Goal: Task Accomplishment & Management: Complete application form

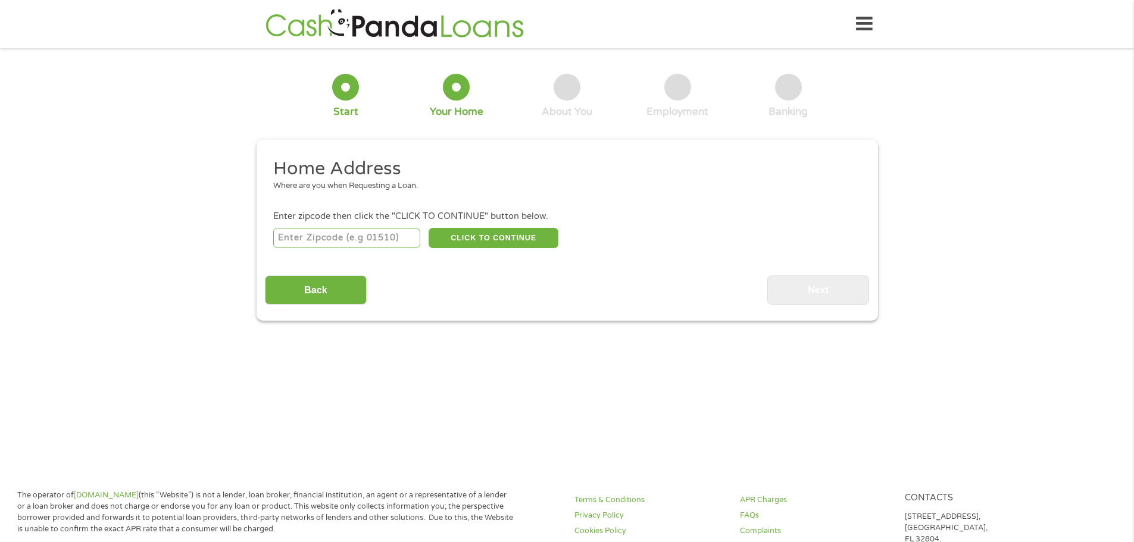
click at [303, 241] on input "number" at bounding box center [346, 238] width 147 height 20
type input "93636"
click at [488, 242] on button "CLICK TO CONTINUE" at bounding box center [494, 238] width 130 height 20
type input "93636"
type input "Madera"
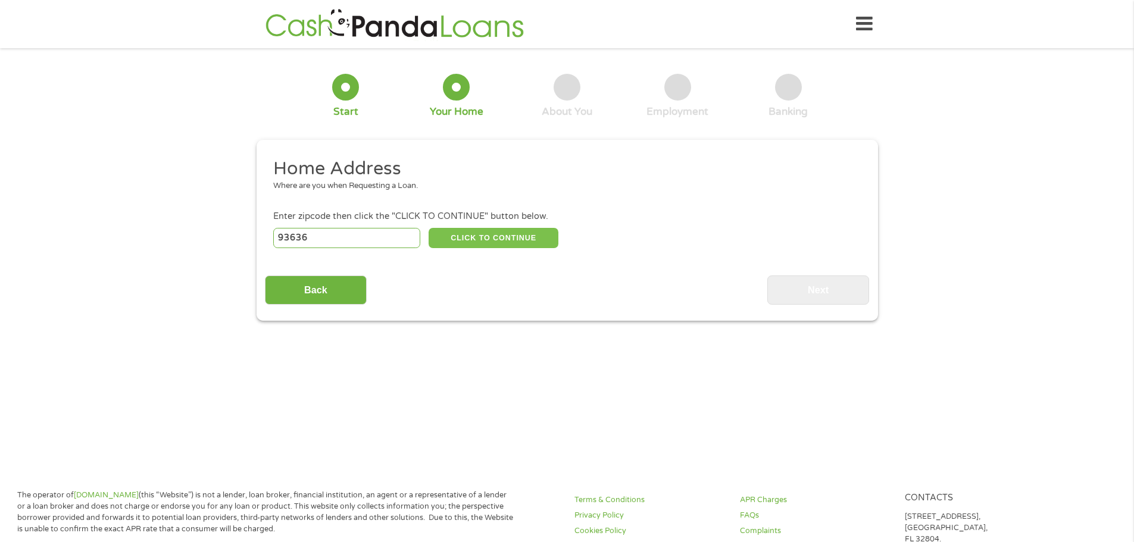
select select "[US_STATE]"
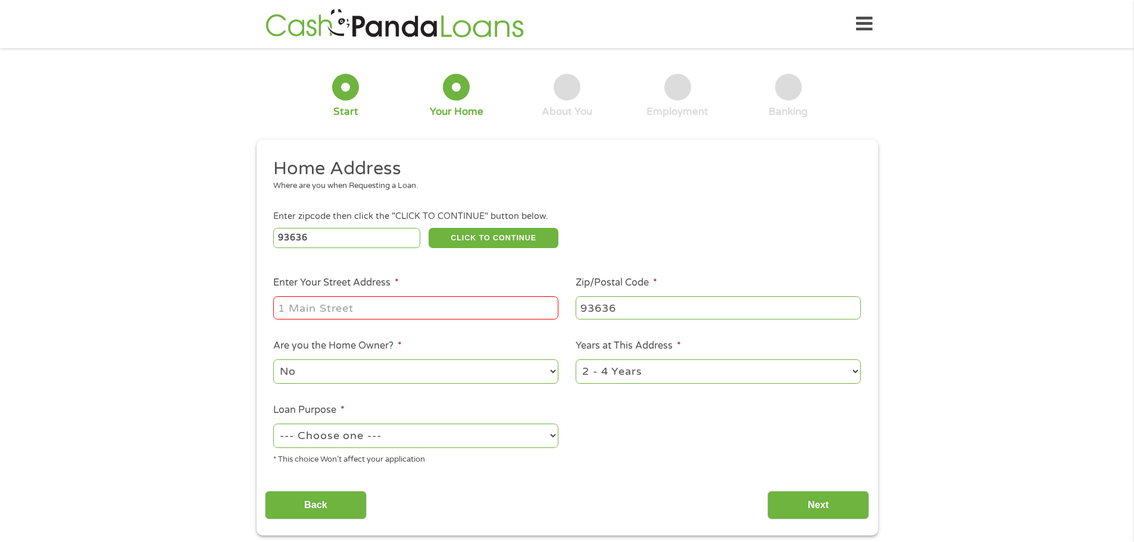
click at [324, 307] on input "Enter Your Street Address *" at bounding box center [415, 308] width 285 height 23
type input "[STREET_ADDRESS]"
click at [848, 367] on select "1 Year or less 1 - 2 Years 2 - 4 Years Over 4 Years" at bounding box center [718, 372] width 285 height 24
select select "60months"
click at [576, 360] on select "1 Year or less 1 - 2 Years 2 - 4 Years Over 4 Years" at bounding box center [718, 372] width 285 height 24
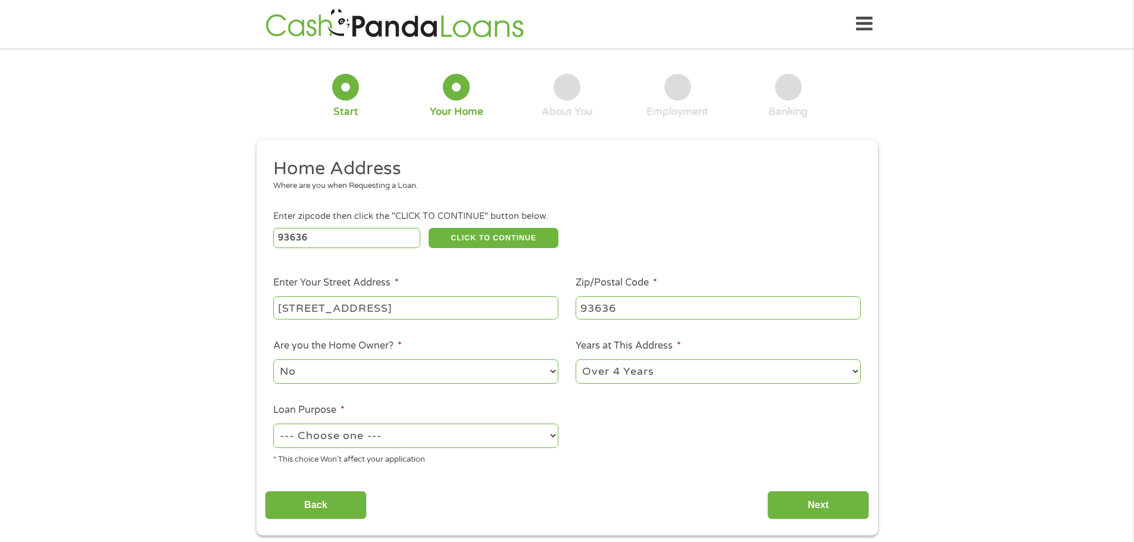
click at [507, 436] on select "--- Choose one --- Pay Bills Debt Consolidation Home Improvement Major Purchase…" at bounding box center [415, 436] width 285 height 24
select select "medicalexpenses"
click at [273, 424] on select "--- Choose one --- Pay Bills Debt Consolidation Home Improvement Major Purchase…" at bounding box center [415, 436] width 285 height 24
click at [600, 457] on ul "Home Address Where are you when Requesting a Loan. Enter zipcode then click the…" at bounding box center [567, 316] width 604 height 318
click at [787, 496] on input "Next" at bounding box center [819, 505] width 102 height 29
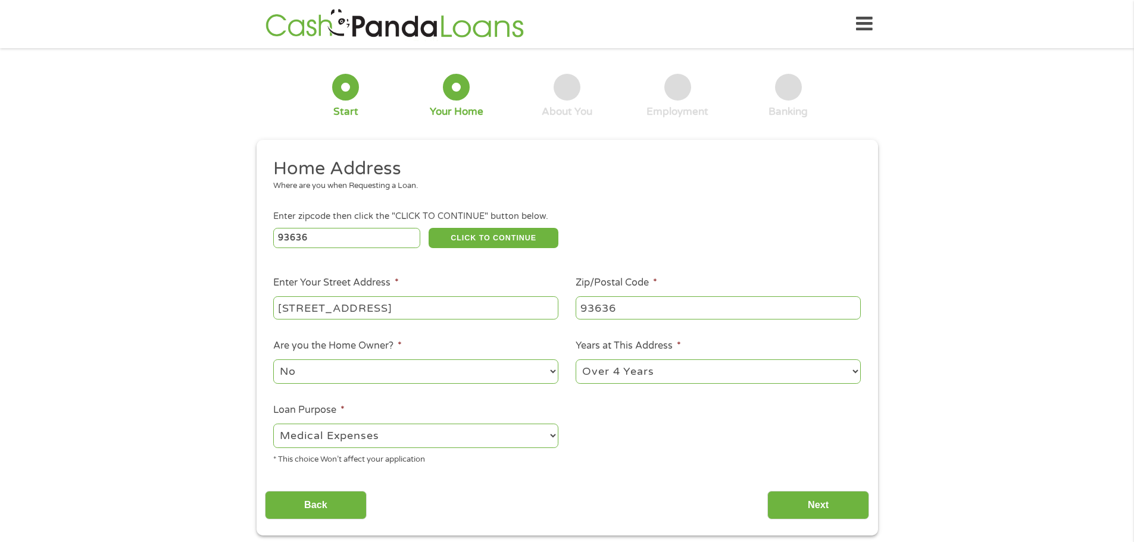
scroll to position [5, 5]
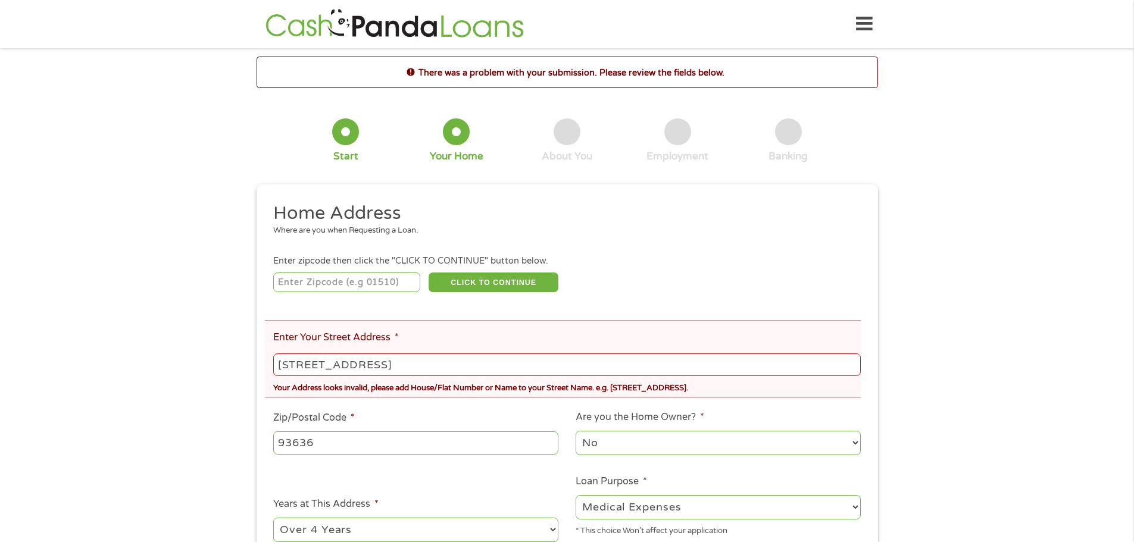
click at [379, 367] on input "[STREET_ADDRESS]" at bounding box center [566, 365] width 587 height 23
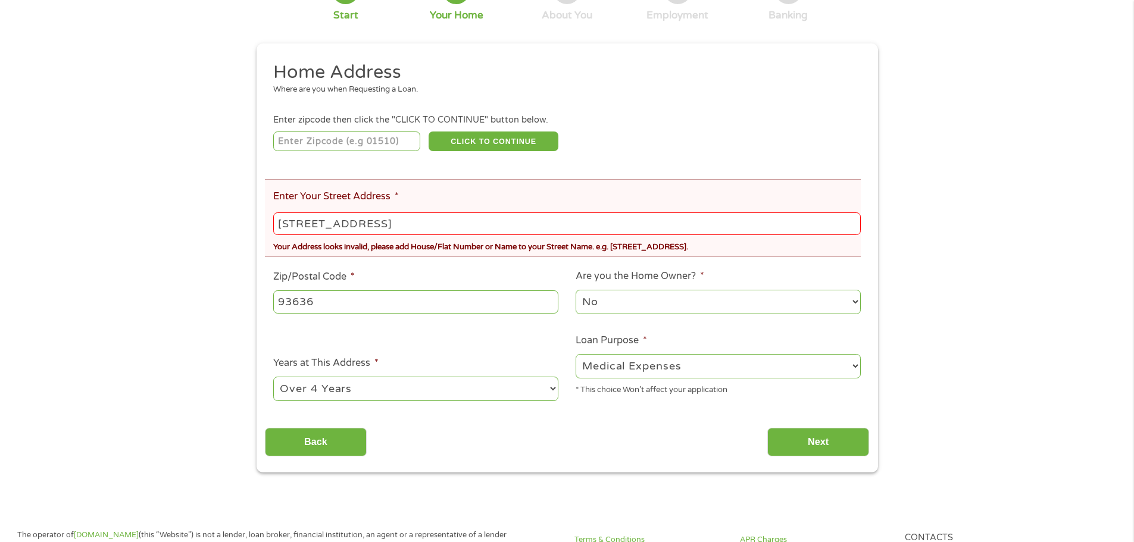
scroll to position [170, 0]
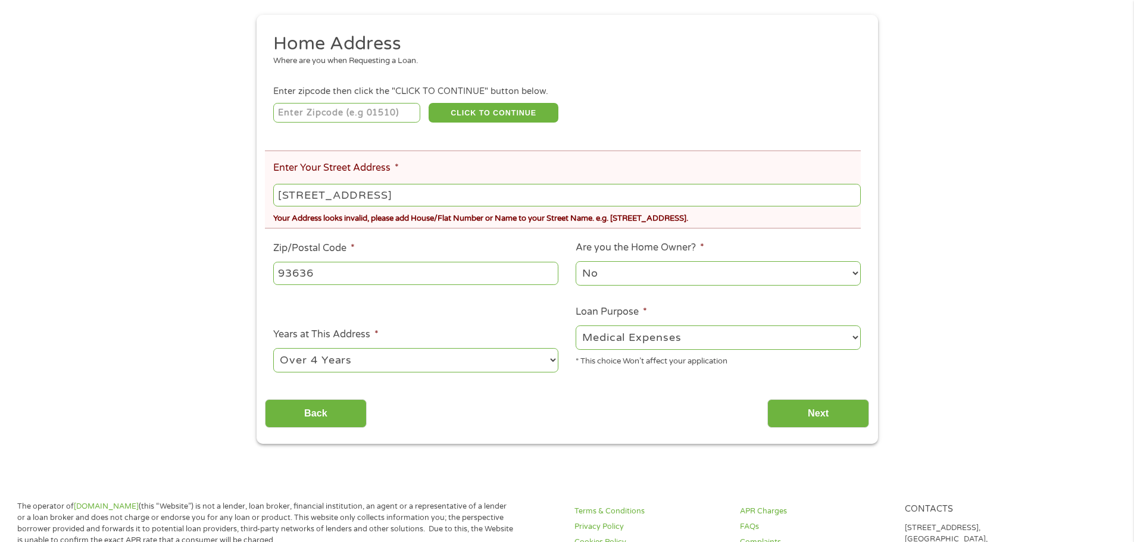
type input "[STREET_ADDRESS]"
click at [550, 414] on div "Back Next" at bounding box center [567, 410] width 604 height 38
click at [815, 410] on input "Next" at bounding box center [819, 414] width 102 height 29
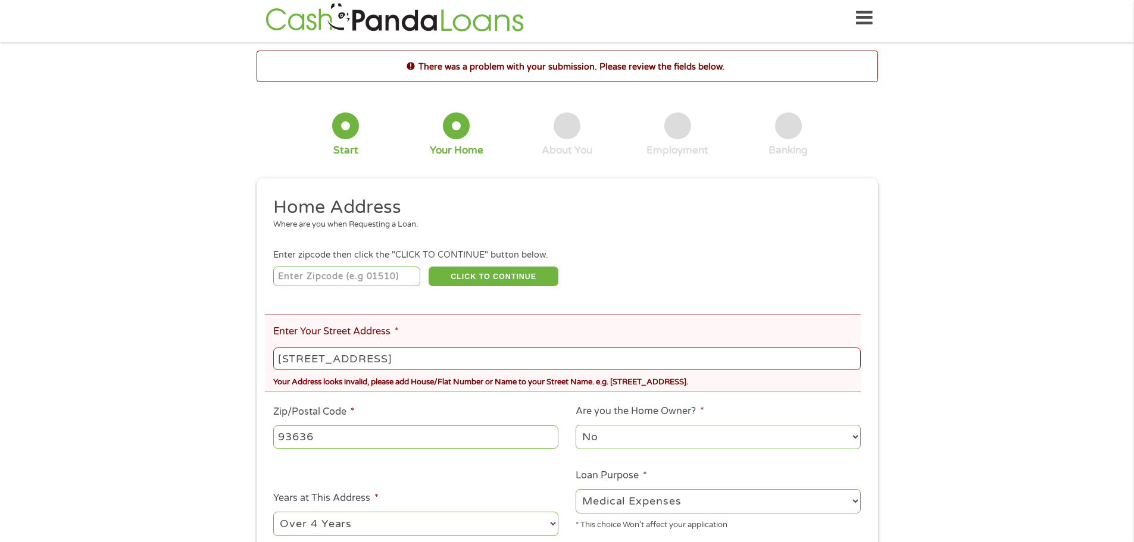
scroll to position [0, 0]
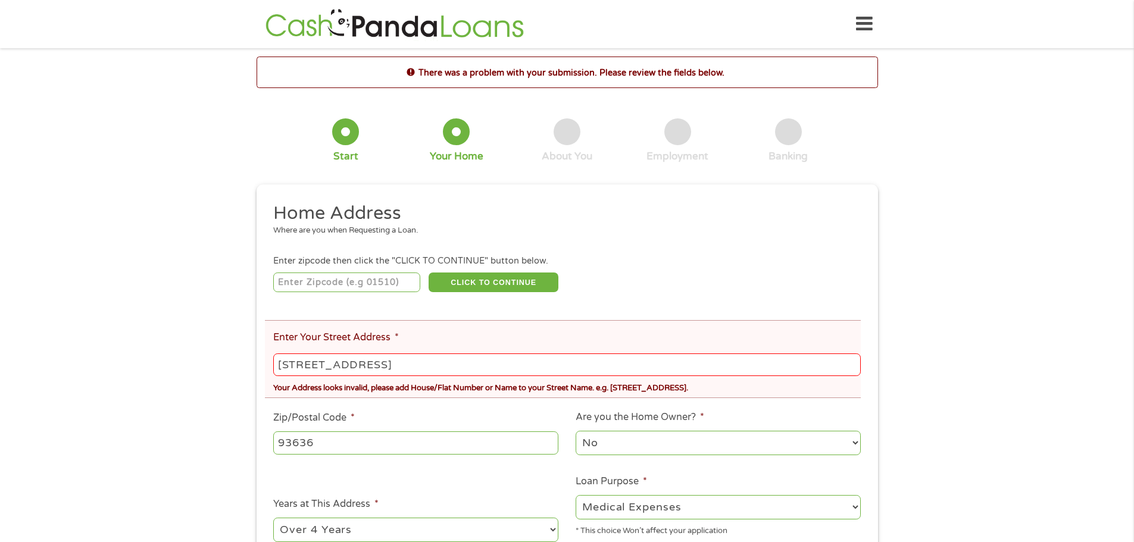
click at [395, 366] on input "[STREET_ADDRESS]" at bounding box center [566, 365] width 587 height 23
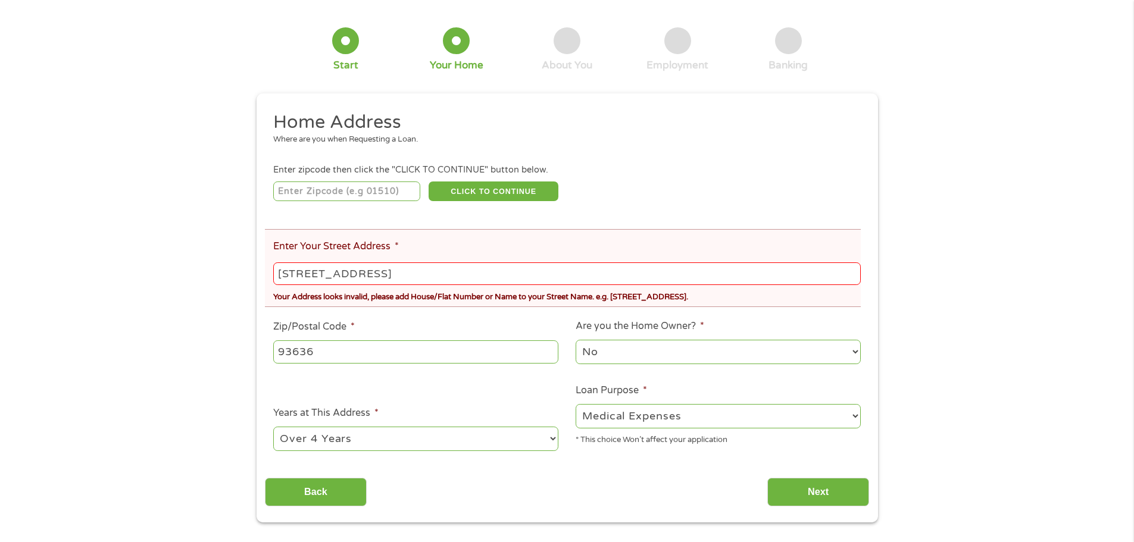
scroll to position [104, 0]
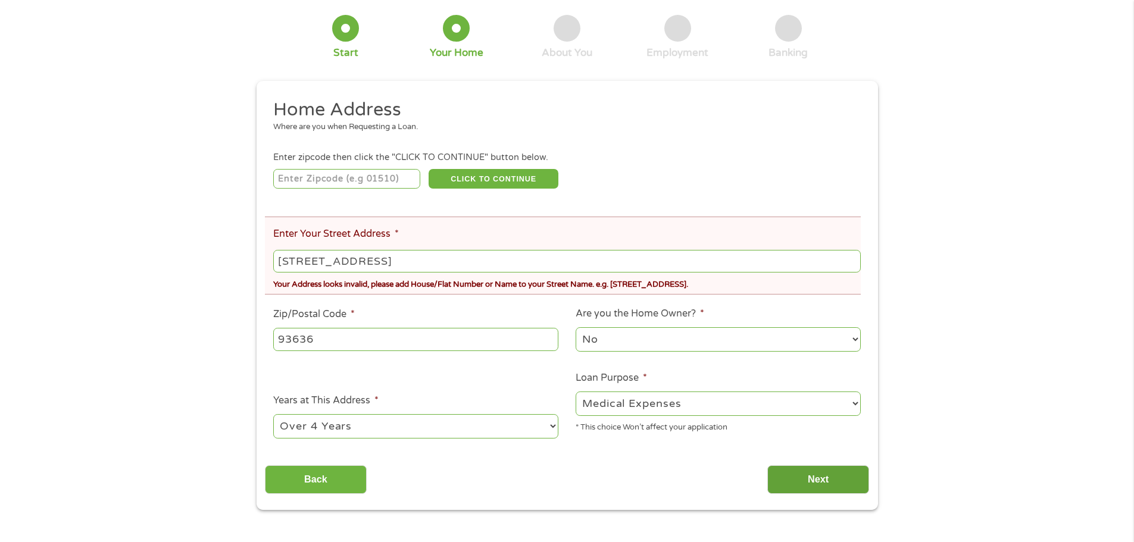
type input "[STREET_ADDRESS]"
click at [825, 475] on input "Next" at bounding box center [819, 480] width 102 height 29
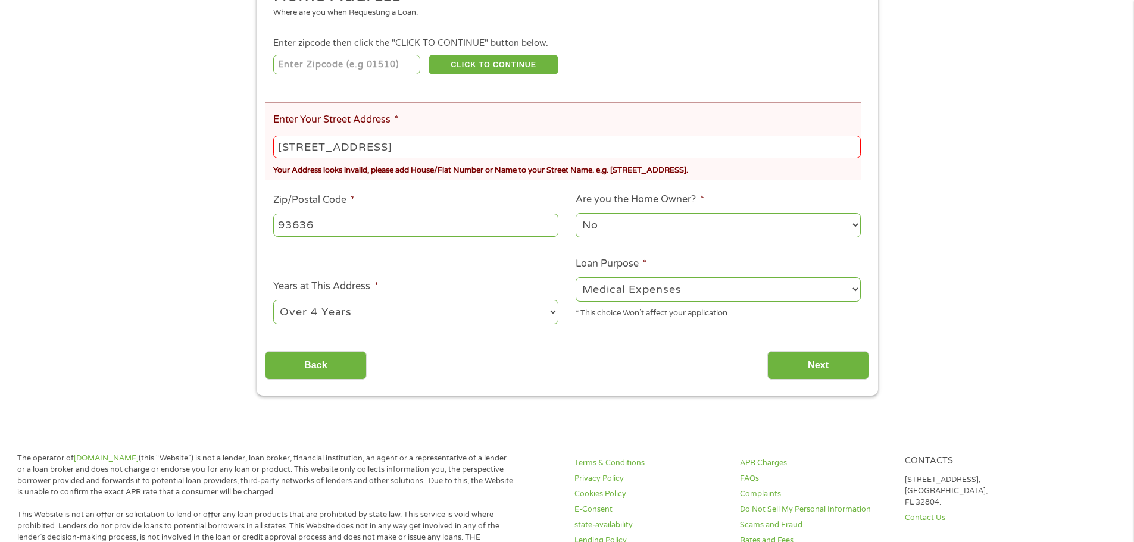
scroll to position [202, 0]
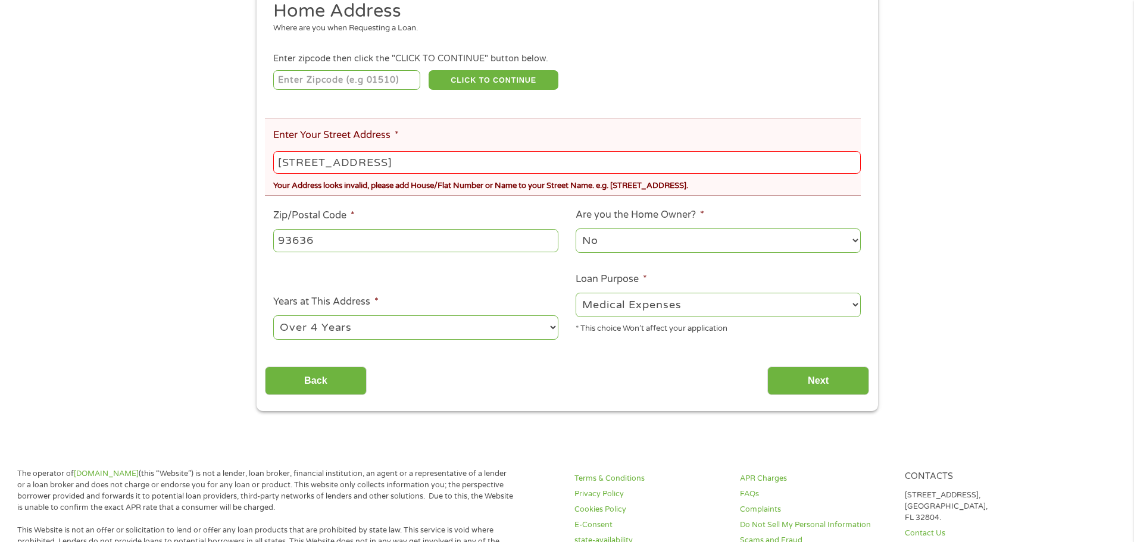
click at [365, 166] on input "[STREET_ADDRESS]" at bounding box center [566, 162] width 587 height 23
type input "[STREET_ADDRESS]"
click at [640, 388] on div "Back Next" at bounding box center [567, 377] width 604 height 38
click at [807, 375] on input "Next" at bounding box center [819, 381] width 102 height 29
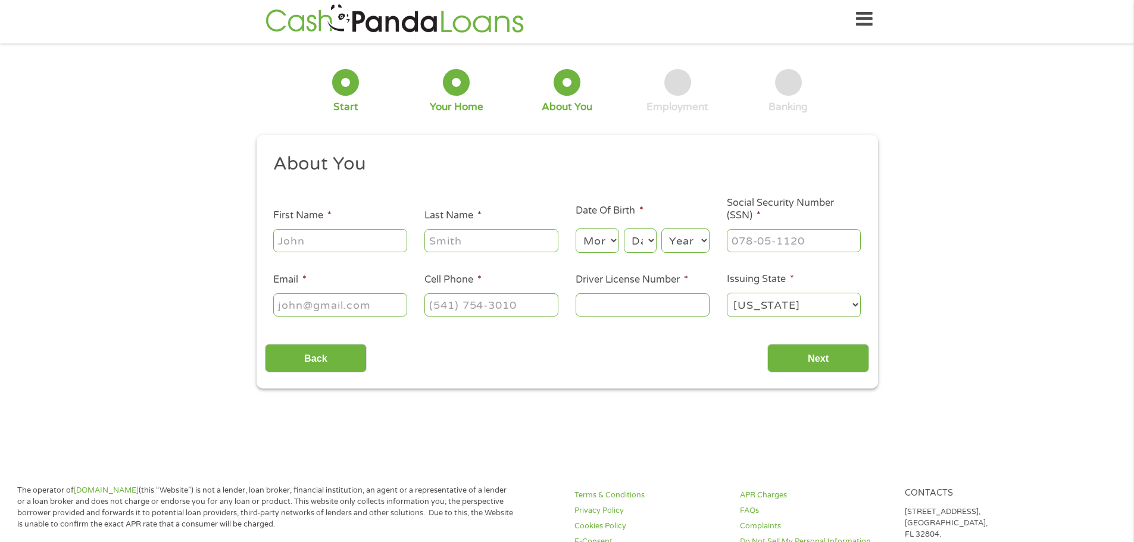
scroll to position [0, 0]
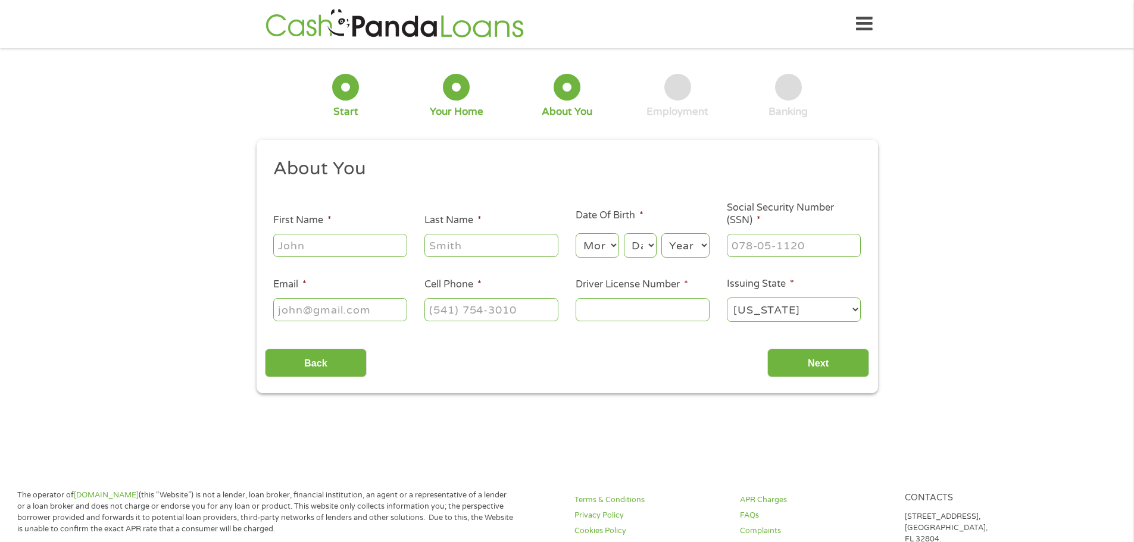
click at [329, 245] on input "First Name *" at bounding box center [340, 245] width 134 height 23
type input "[PERSON_NAME]"
click at [609, 247] on select "Month 1 2 3 4 5 6 7 8 9 10 11 12" at bounding box center [597, 245] width 43 height 24
select select "1"
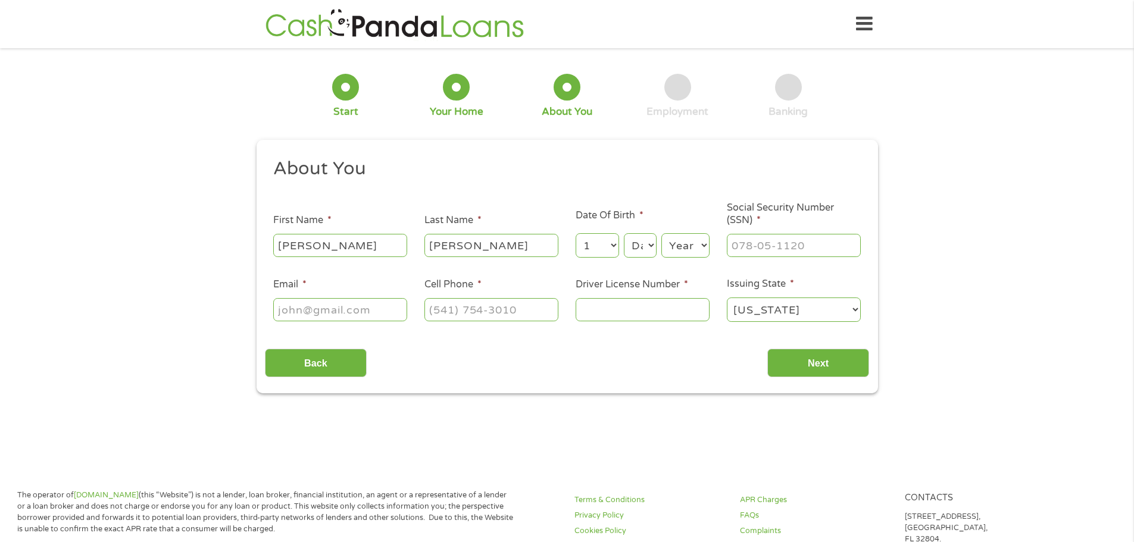
click at [576, 233] on select "Month 1 2 3 4 5 6 7 8 9 10 11 12" at bounding box center [597, 245] width 43 height 24
click at [648, 249] on select "Day 1 2 3 4 5 6 7 8 9 10 11 12 13 14 15 16 17 18 19 20 21 22 23 24 25 26 27 28 …" at bounding box center [640, 245] width 32 height 24
select select "3"
click at [624, 233] on select "Day 1 2 3 4 5 6 7 8 9 10 11 12 13 14 15 16 17 18 19 20 21 22 23 24 25 26 27 28 …" at bounding box center [640, 245] width 32 height 24
click at [704, 242] on select "Year [DATE] 2006 2005 2004 2003 2002 2001 2000 1999 1998 1997 1996 1995 1994 19…" at bounding box center [686, 245] width 48 height 24
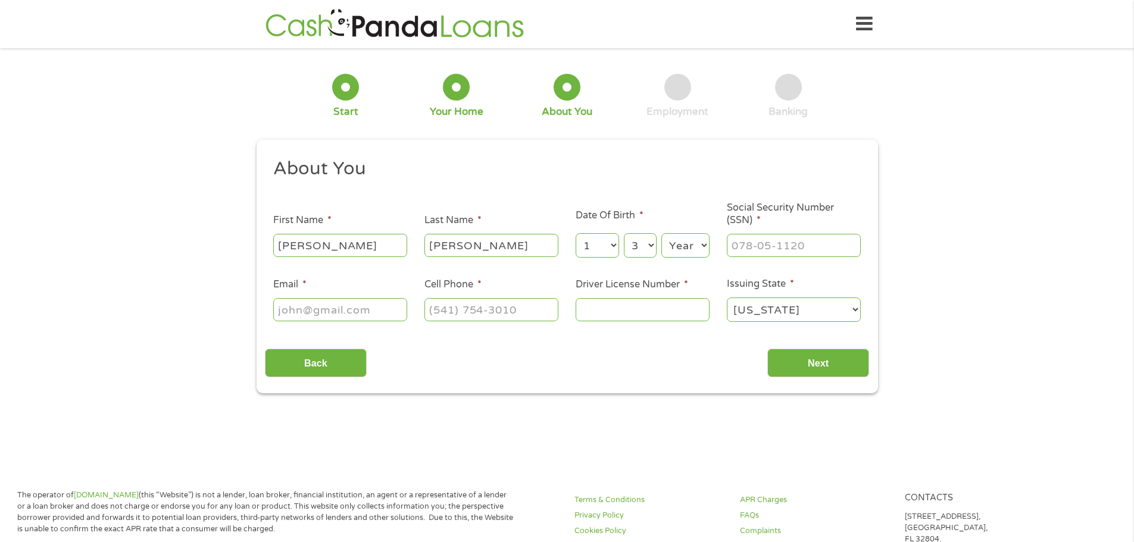
select select "1988"
click at [662, 233] on select "Year [DATE] 2006 2005 2004 2003 2002 2001 2000 1999 1998 1997 1996 1995 1994 19…" at bounding box center [686, 245] width 48 height 24
click at [745, 247] on input "___-__-____" at bounding box center [794, 245] width 134 height 23
type input "602-09-1718"
click at [369, 309] on input "Email *" at bounding box center [340, 309] width 134 height 23
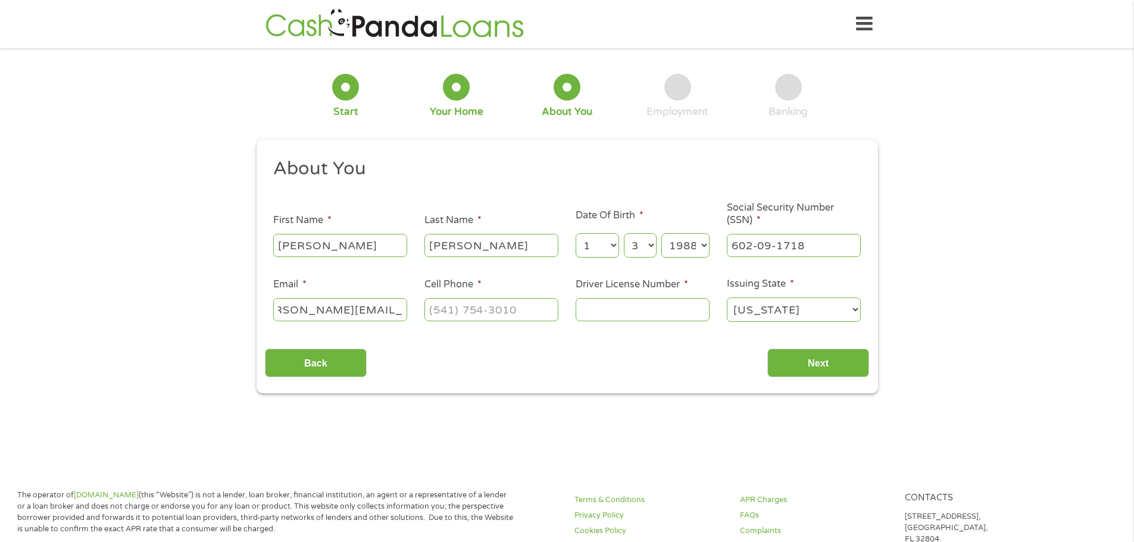
scroll to position [0, 45]
type input "[PERSON_NAME][EMAIL_ADDRESS][PERSON_NAME][DOMAIN_NAME]"
type input "[PHONE_NUMBER]"
type input "D7808960"
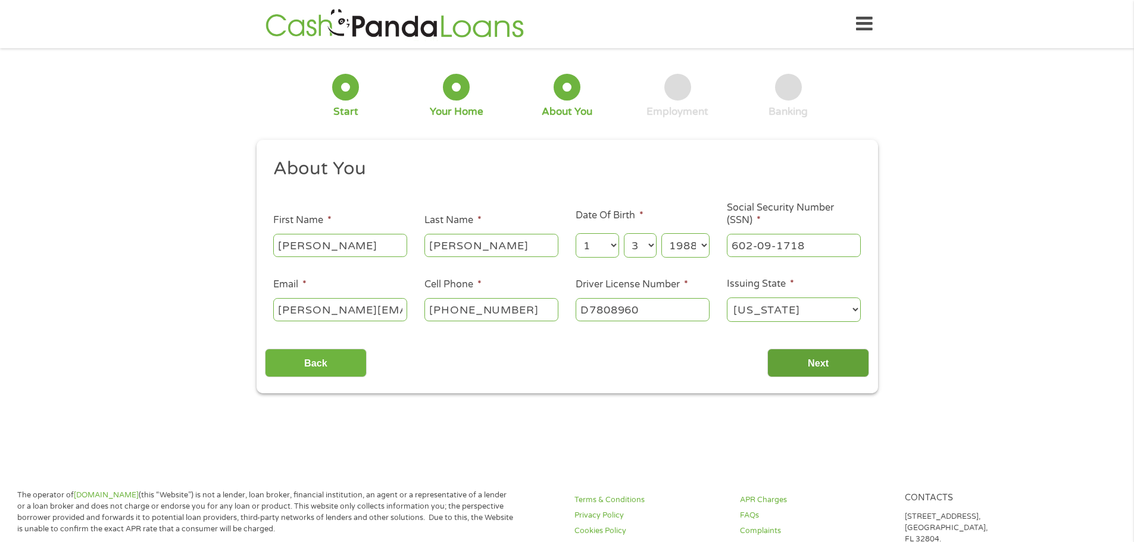
click at [819, 364] on input "Next" at bounding box center [819, 363] width 102 height 29
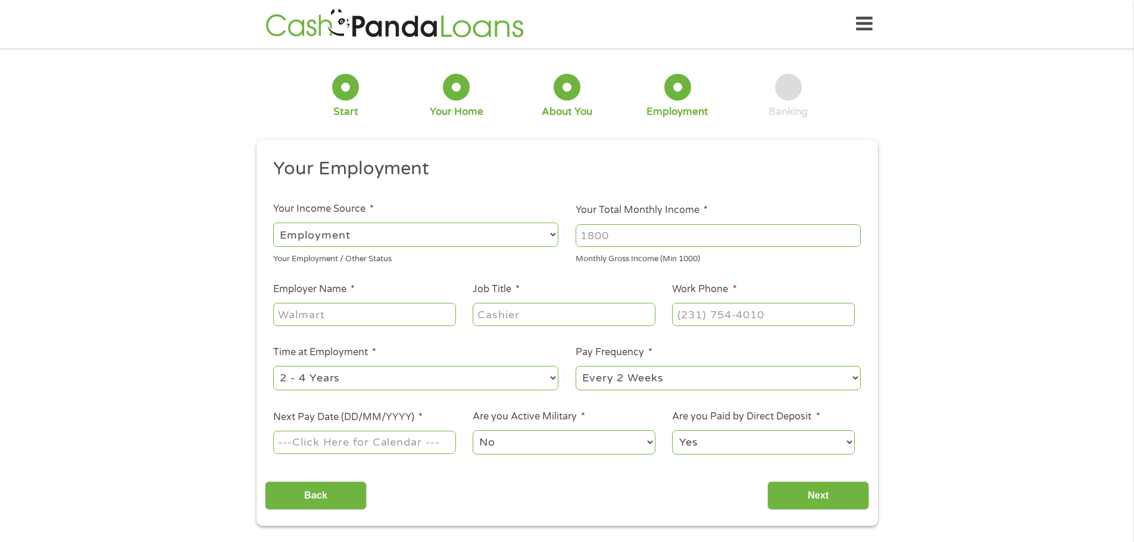
click at [606, 240] on input "Your Total Monthly Income *" at bounding box center [718, 235] width 285 height 23
type input "6100"
click at [336, 320] on input "Employer Name *" at bounding box center [364, 314] width 182 height 23
type input "RH Community Builders"
type input "Program Manager"
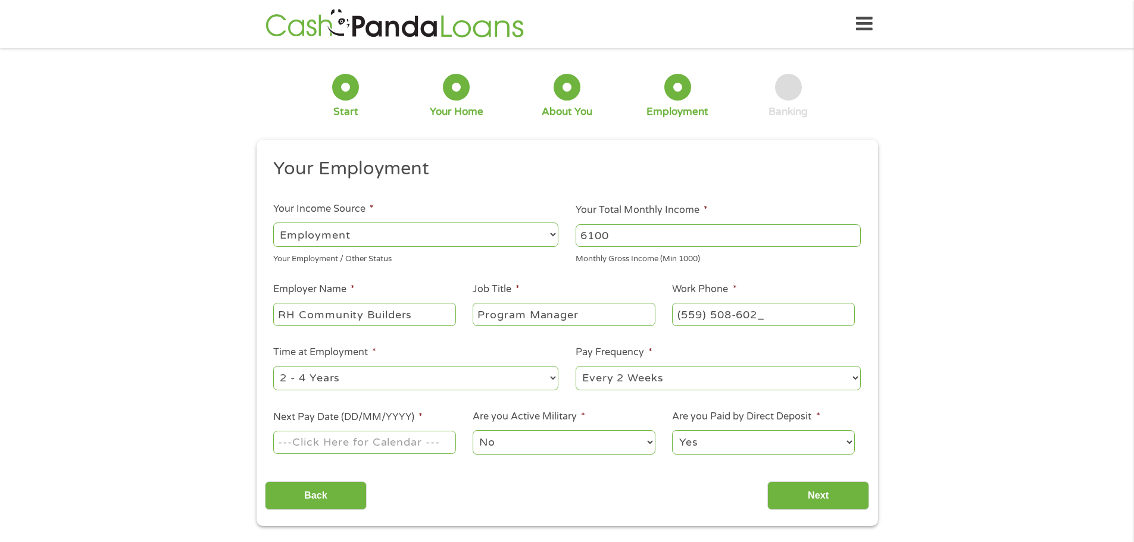
type input "[PHONE_NUMBER]"
click at [550, 375] on select "--- Choose one --- 1 Year or less 1 - 2 Years 2 - 4 Years Over 4 Years" at bounding box center [415, 378] width 285 height 24
select select "24months"
click at [273, 366] on select "--- Choose one --- 1 Year or less 1 - 2 Years 2 - 4 Years Over 4 Years" at bounding box center [415, 378] width 285 height 24
click at [289, 443] on input "Next Pay Date (DD/MM/YYYY) *" at bounding box center [364, 442] width 182 height 23
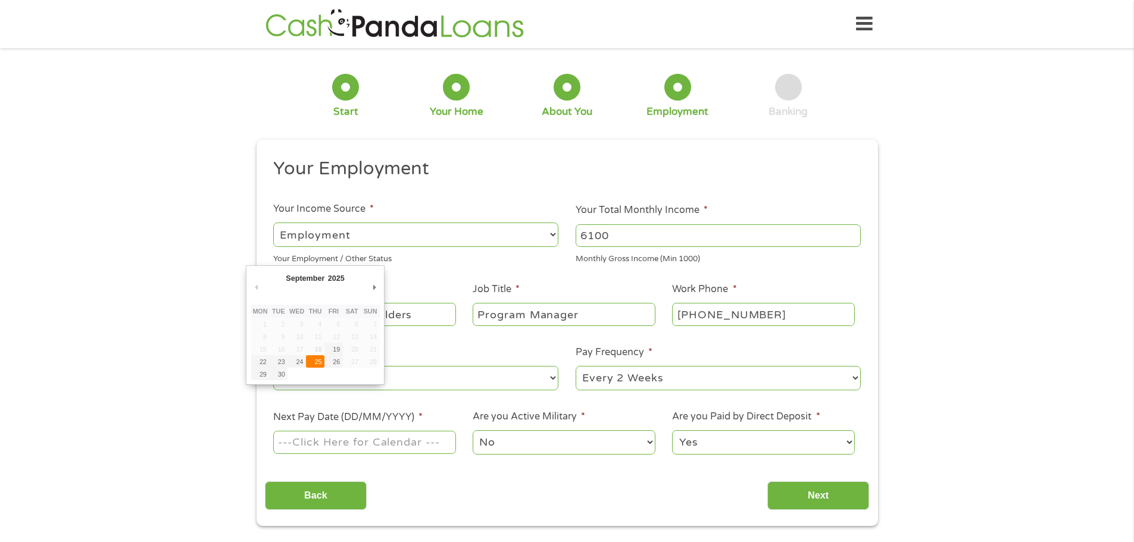
type input "[DATE]"
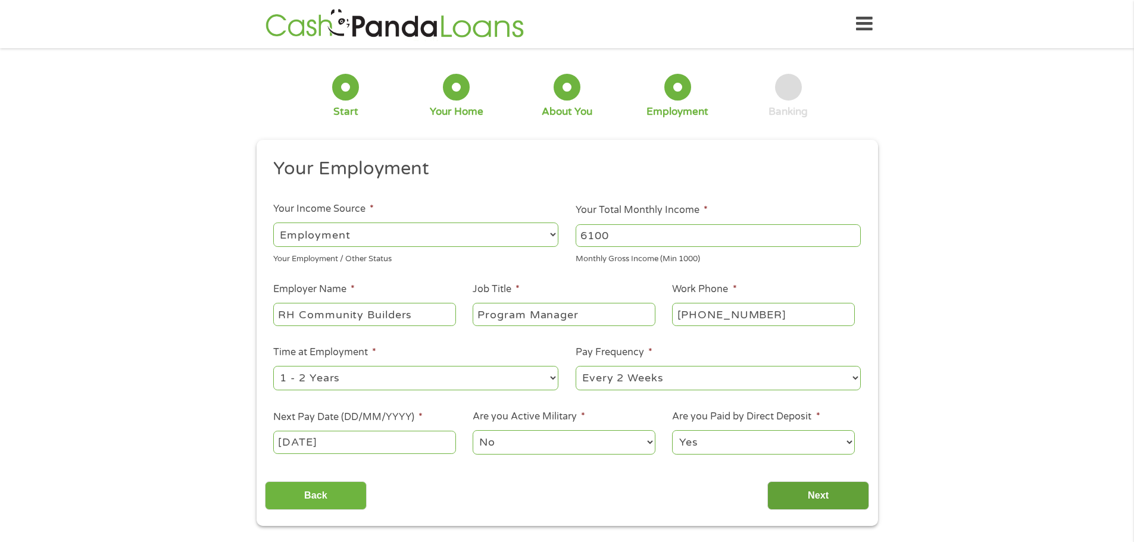
click at [789, 492] on input "Next" at bounding box center [819, 496] width 102 height 29
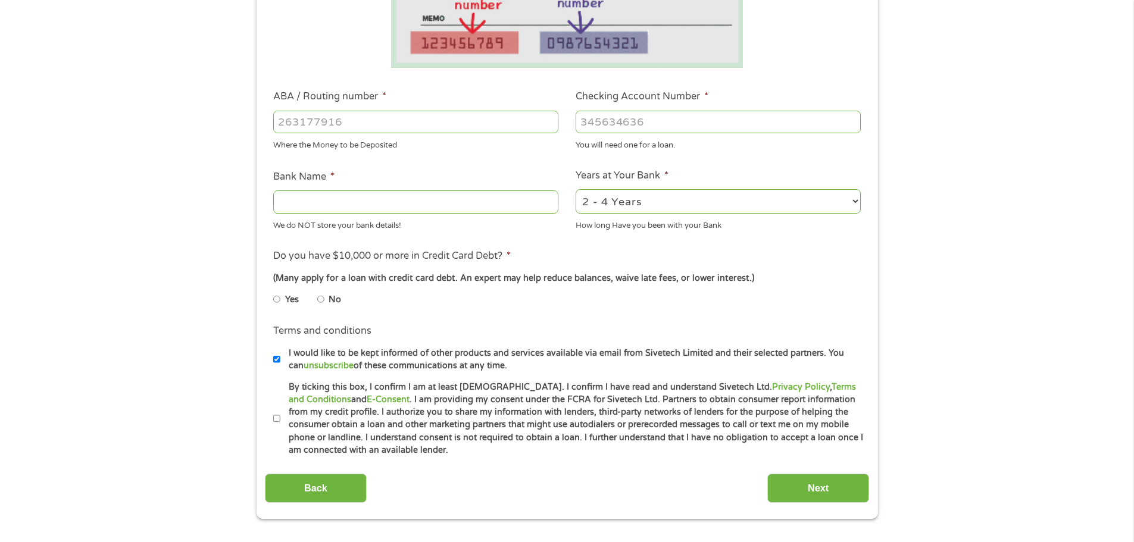
scroll to position [212, 0]
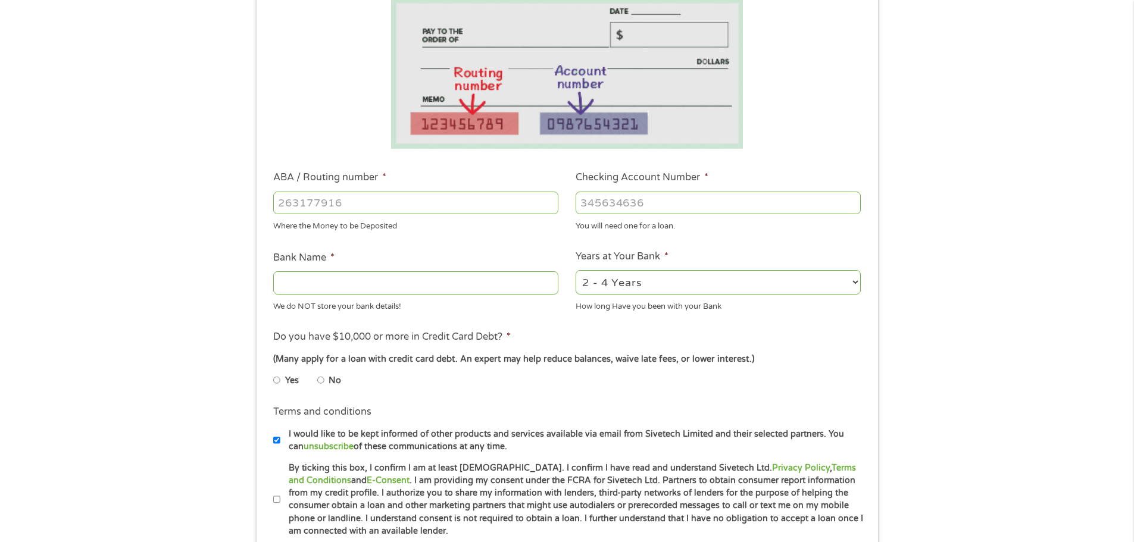
click at [348, 202] on input "ABA / Routing number *" at bounding box center [415, 203] width 285 height 23
type input "121042882"
type input "[PERSON_NAME] FARGO BANK NA"
type input "121042882"
type input "5179865968"
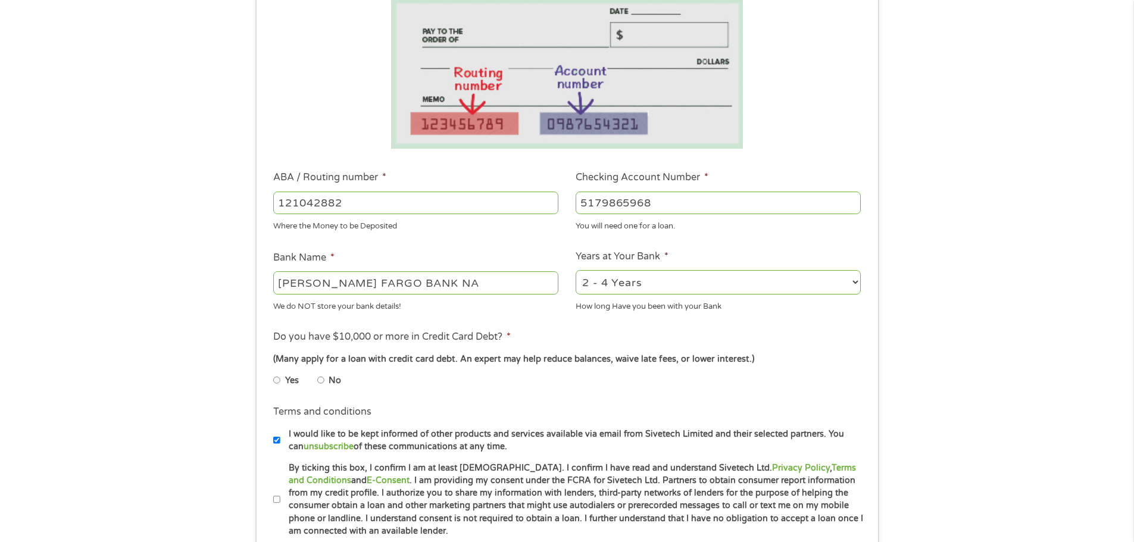
click at [965, 239] on div "1 Start 2 Your Home 3 About You 4 Employment 5 Banking 6 This field is hidden w…" at bounding box center [567, 222] width 1134 height 755
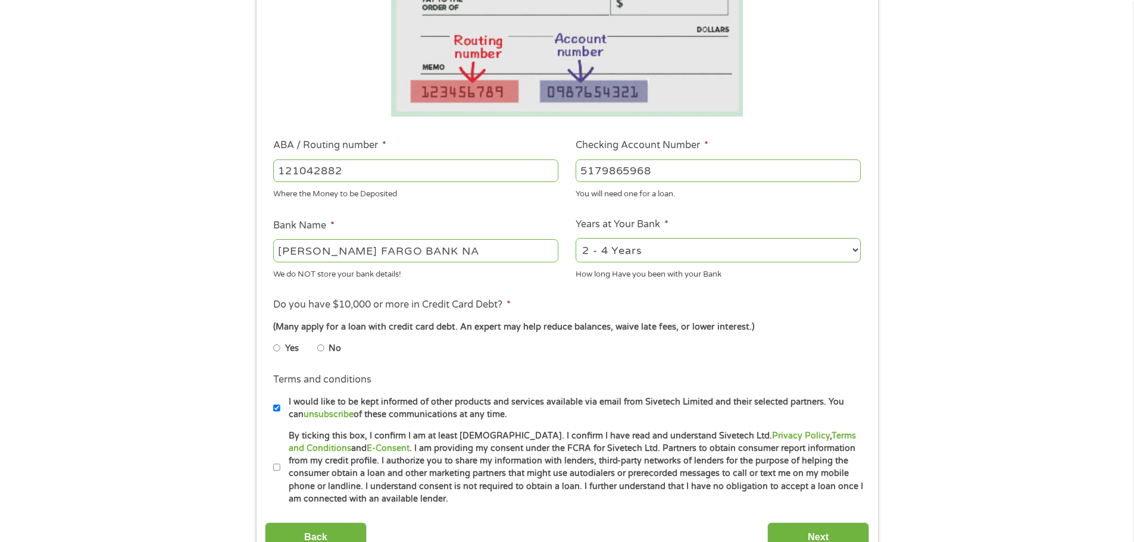
scroll to position [268, 0]
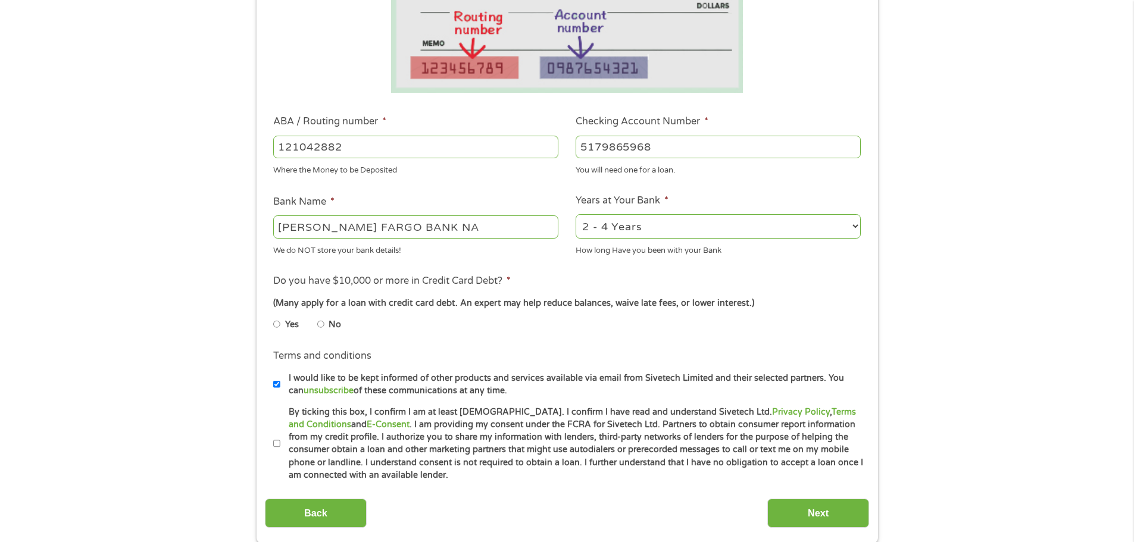
click at [322, 323] on input "No" at bounding box center [320, 324] width 7 height 19
radio input "true"
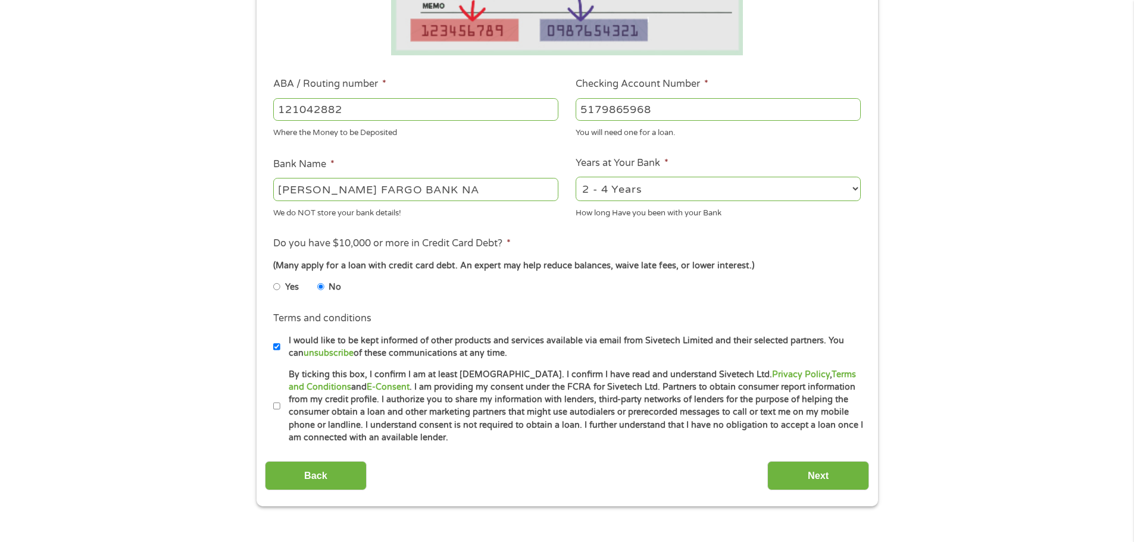
scroll to position [307, 0]
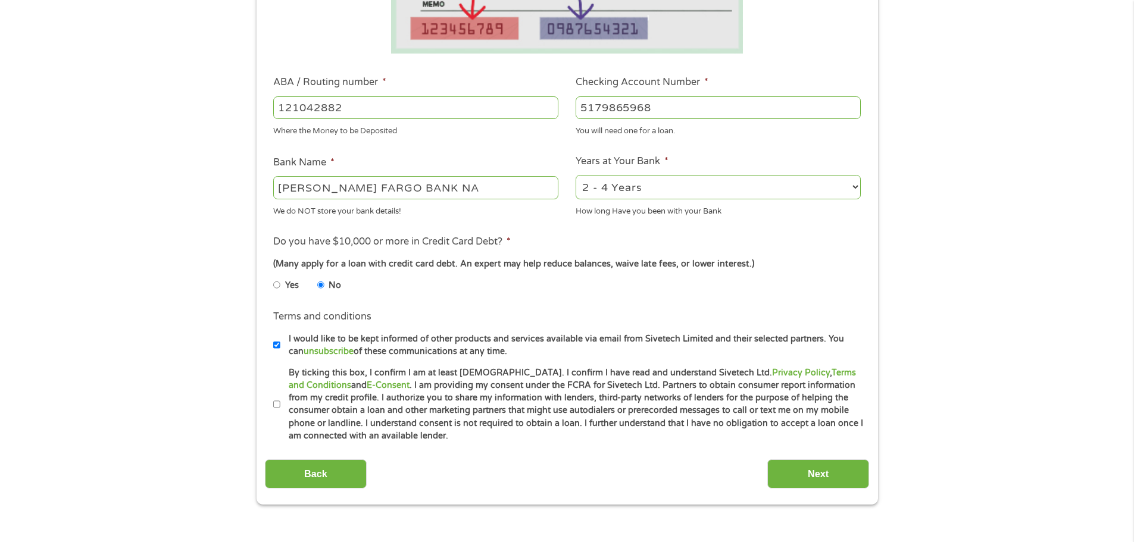
click at [277, 401] on input "By ticking this box, I confirm I am at least [DEMOGRAPHIC_DATA]. I confirm I ha…" at bounding box center [276, 404] width 7 height 19
checkbox input "true"
click at [818, 479] on input "Next" at bounding box center [819, 474] width 102 height 29
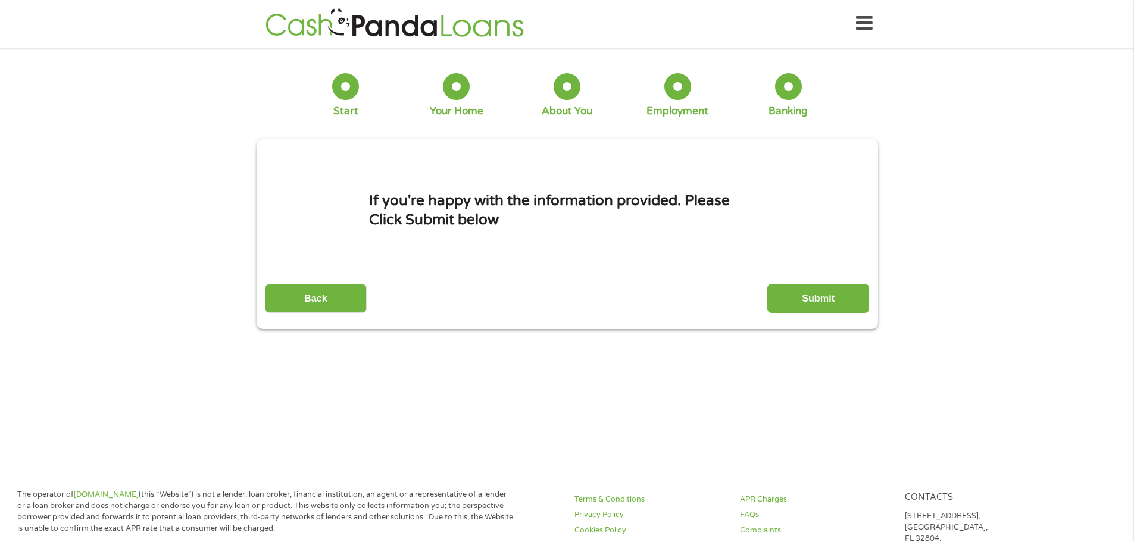
scroll to position [0, 0]
click at [776, 299] on input "Submit" at bounding box center [819, 299] width 102 height 29
